Goal: Information Seeking & Learning: Check status

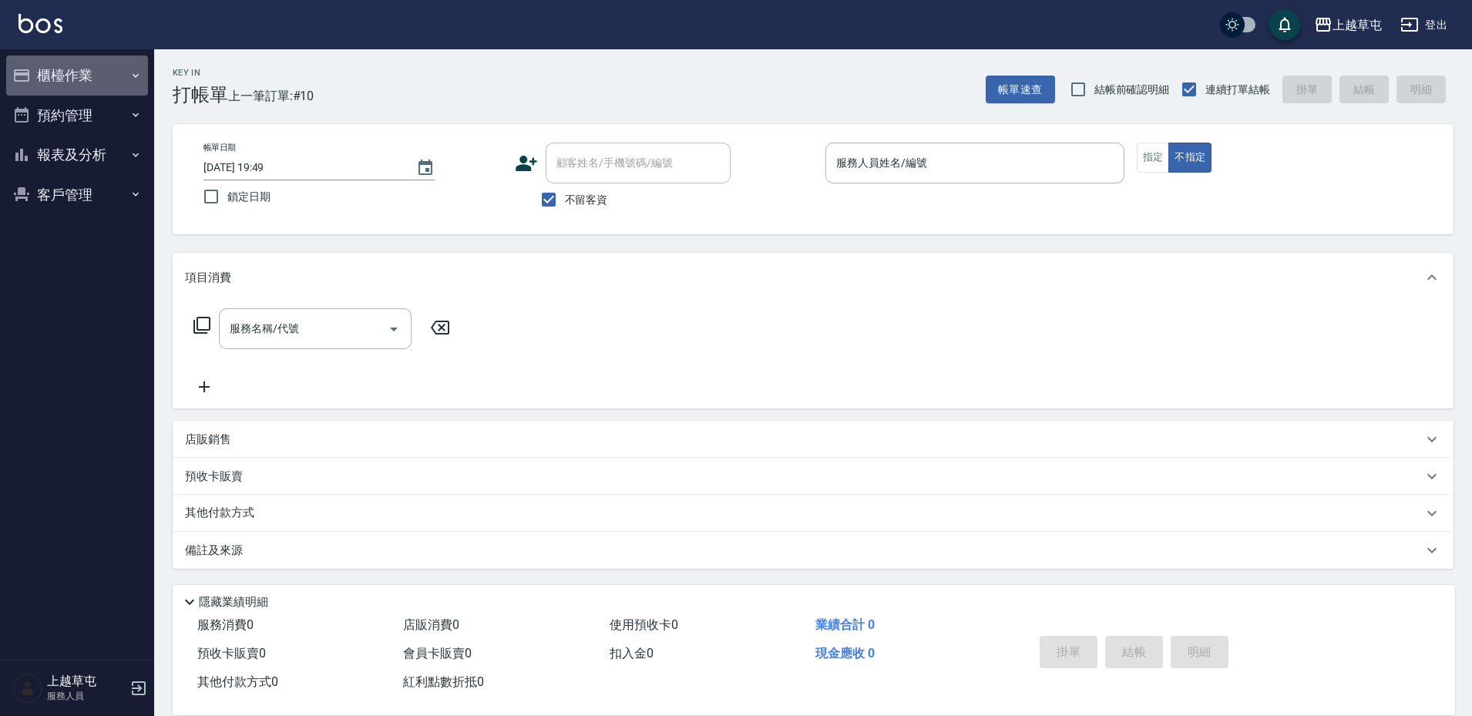
click at [129, 72] on icon "button" at bounding box center [135, 75] width 12 height 12
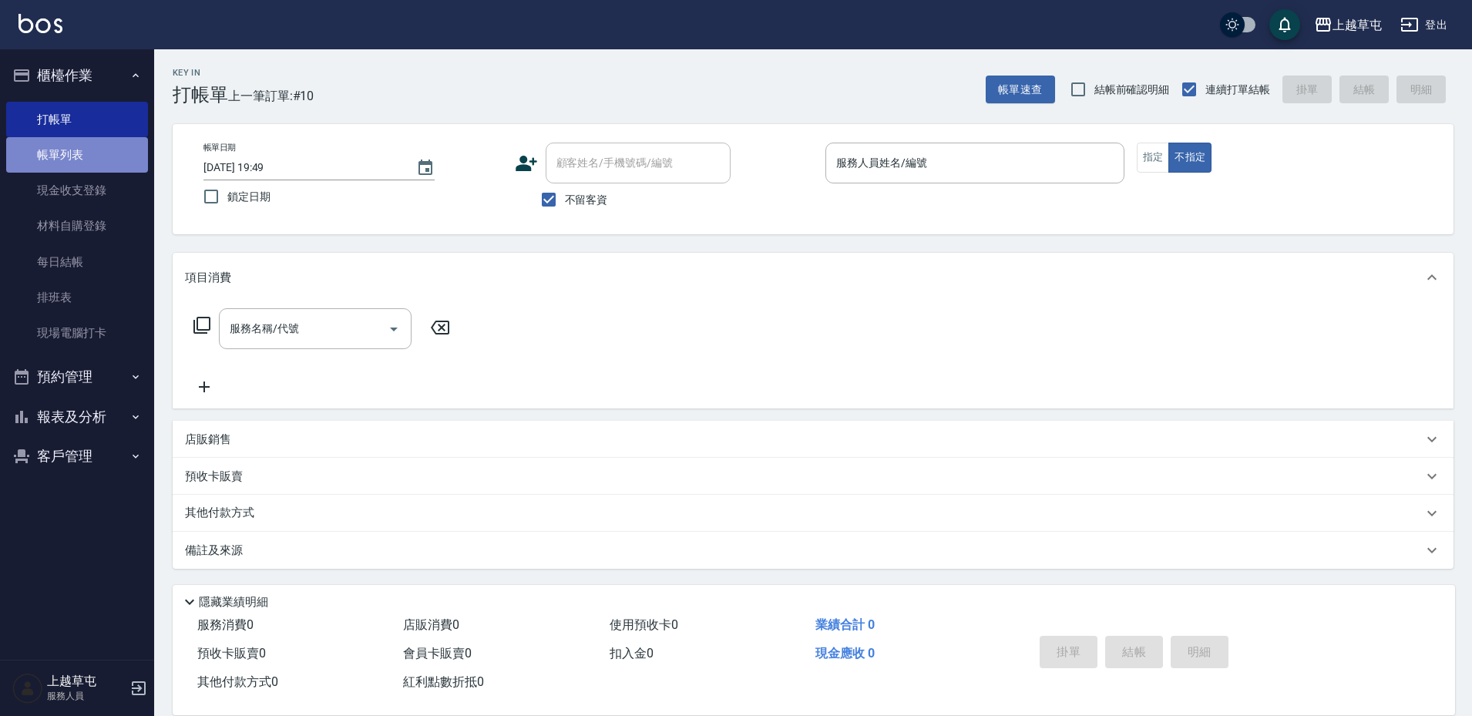
click at [123, 153] on link "帳單列表" at bounding box center [77, 154] width 142 height 35
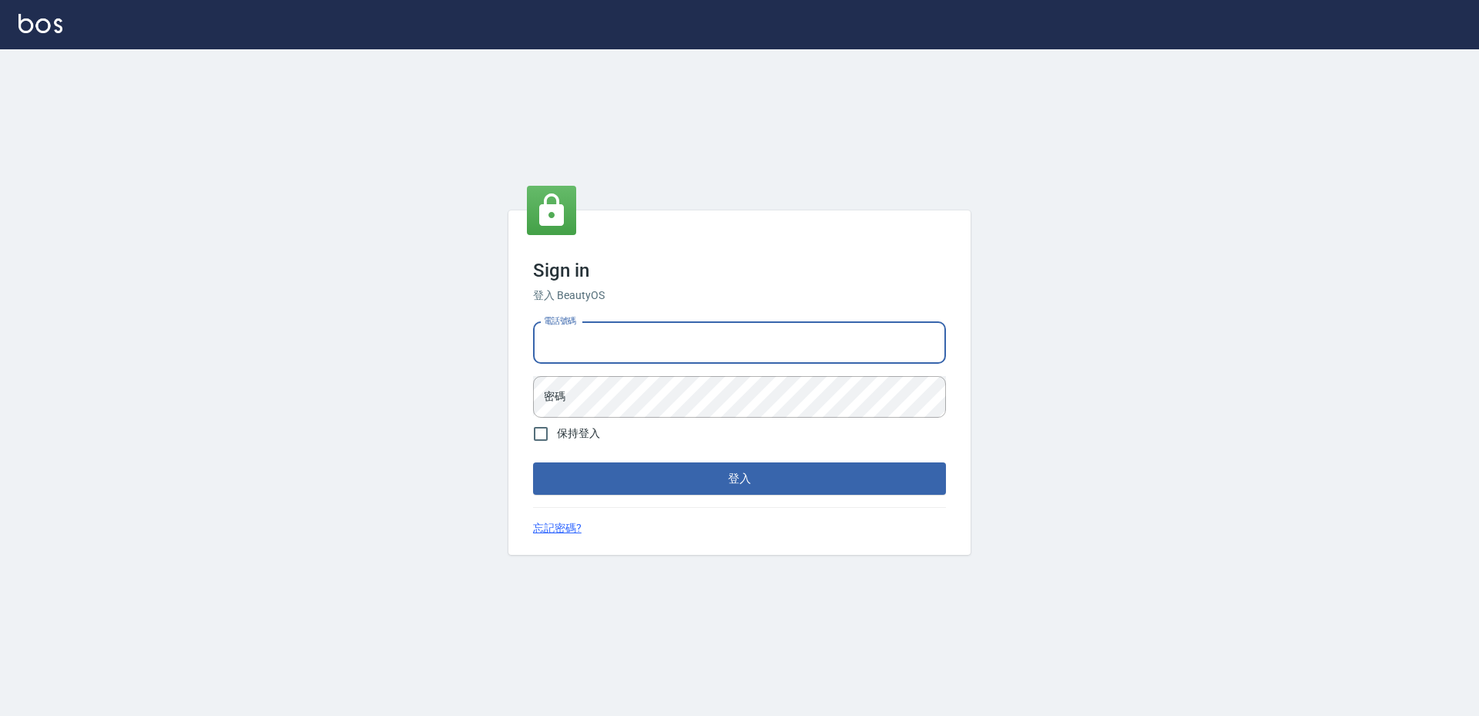
click at [616, 348] on input "電話號碼" at bounding box center [739, 343] width 413 height 42
type input "2380118"
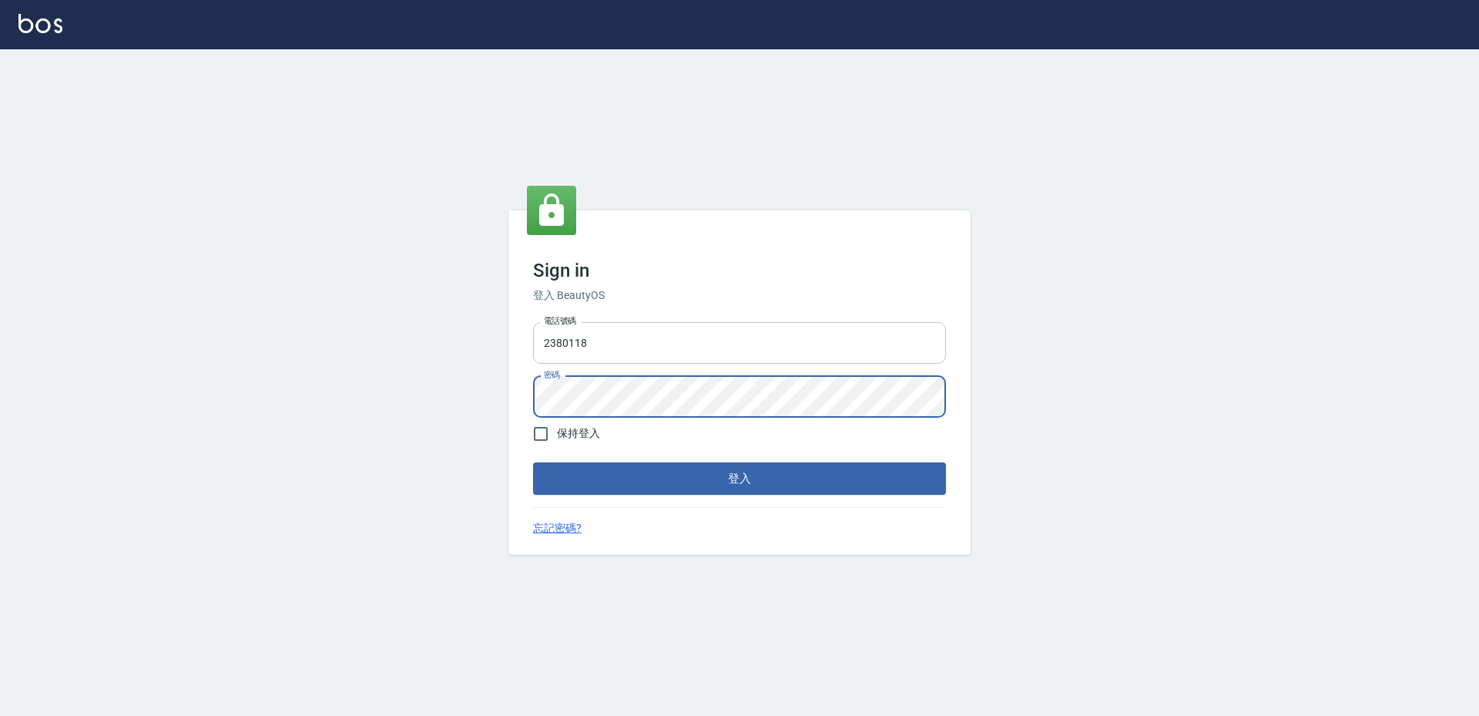
click at [533, 462] on button "登入" at bounding box center [739, 478] width 413 height 32
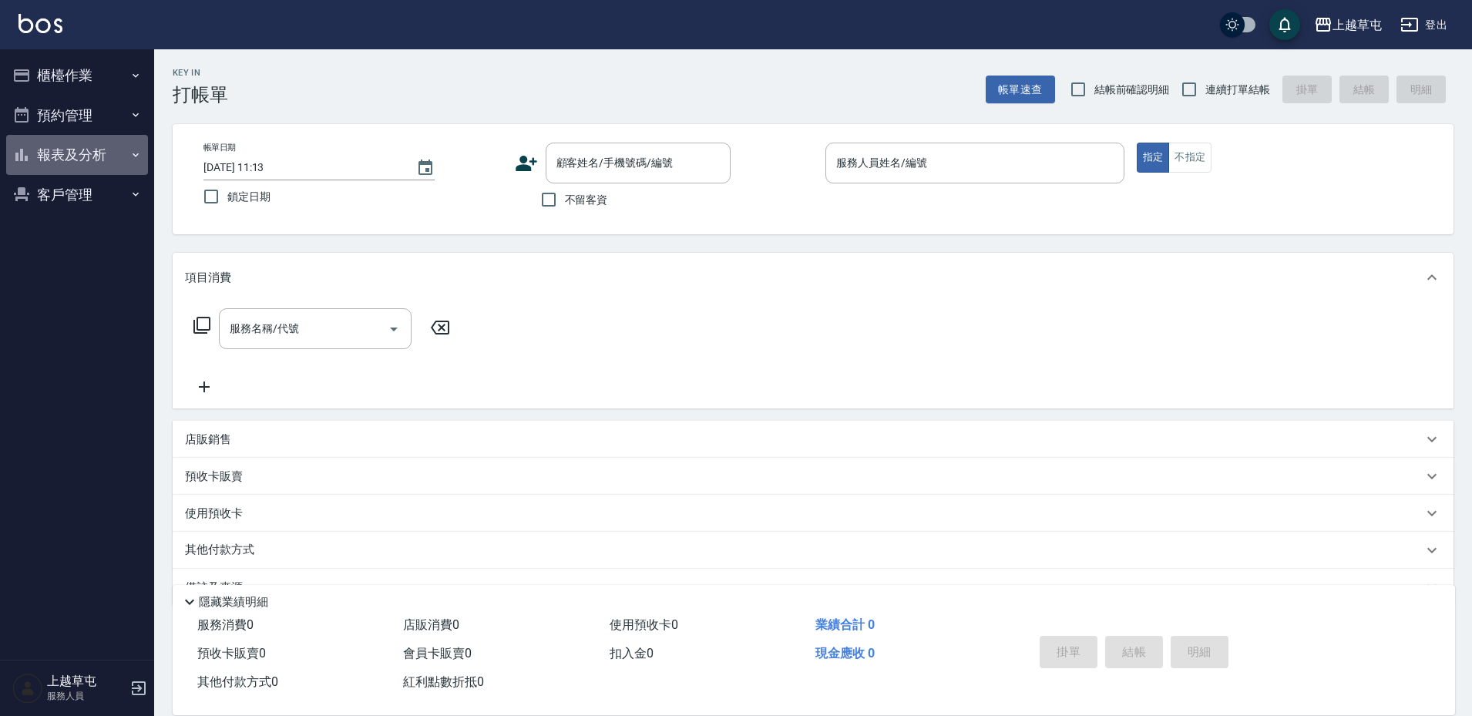
click at [133, 149] on icon "button" at bounding box center [135, 155] width 12 height 12
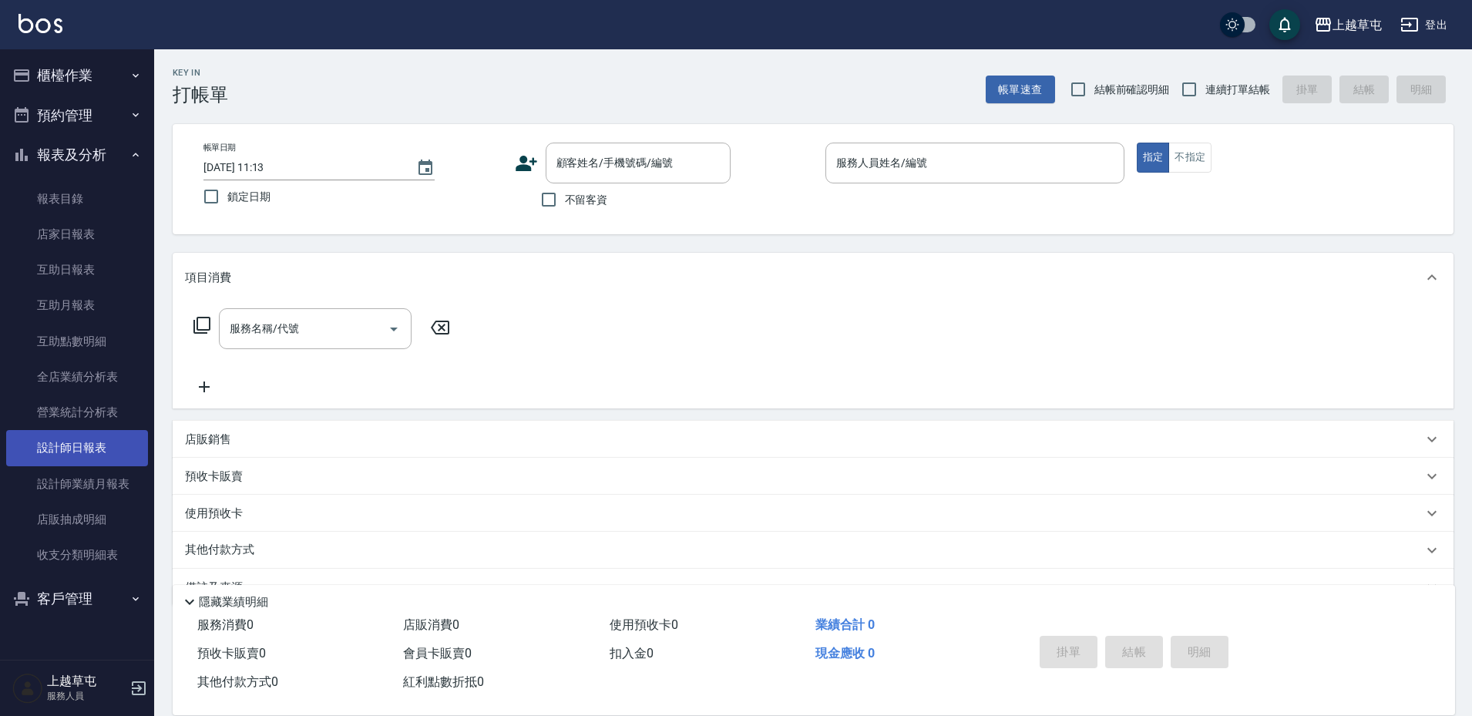
click at [93, 442] on link "設計師日報表" at bounding box center [77, 447] width 142 height 35
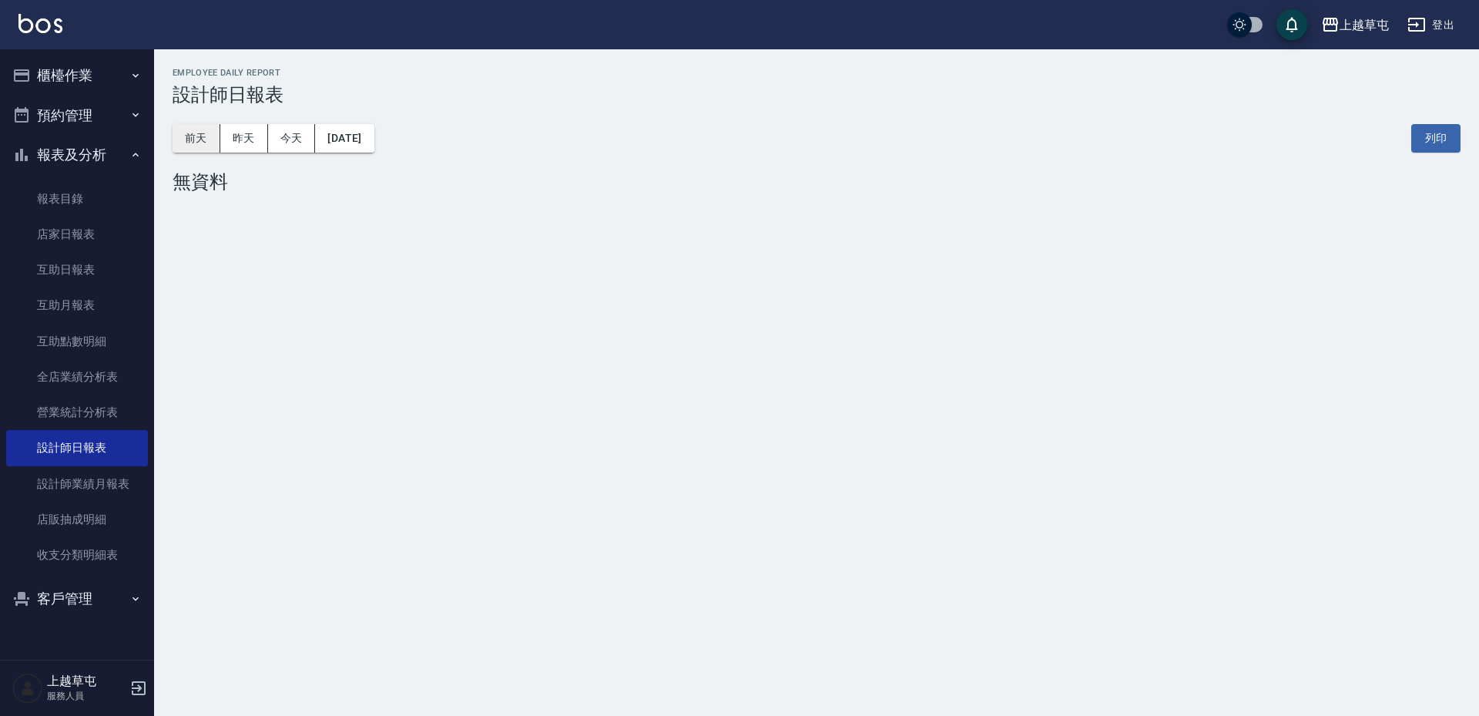
click at [200, 139] on button "前天" at bounding box center [197, 138] width 48 height 29
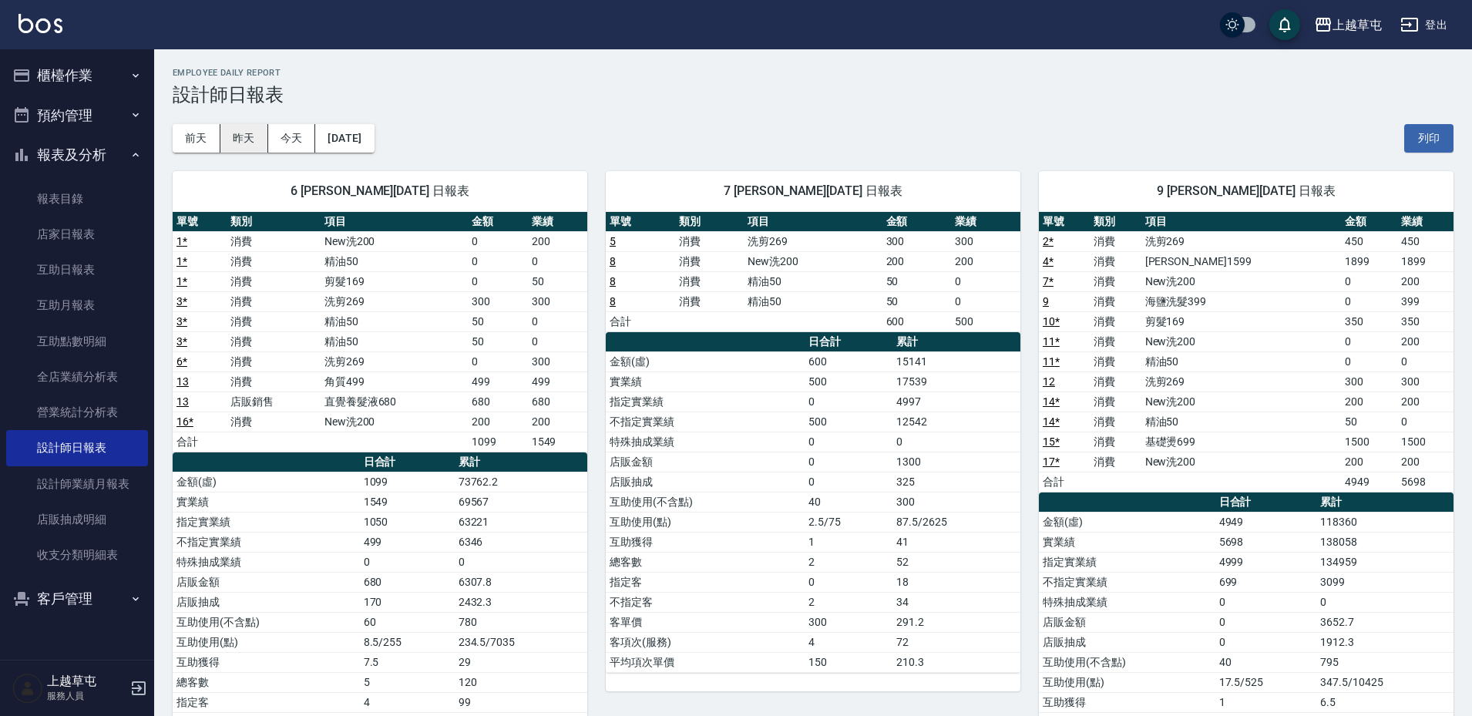
click at [249, 143] on button "昨天" at bounding box center [244, 138] width 48 height 29
